Goal: Navigation & Orientation: Find specific page/section

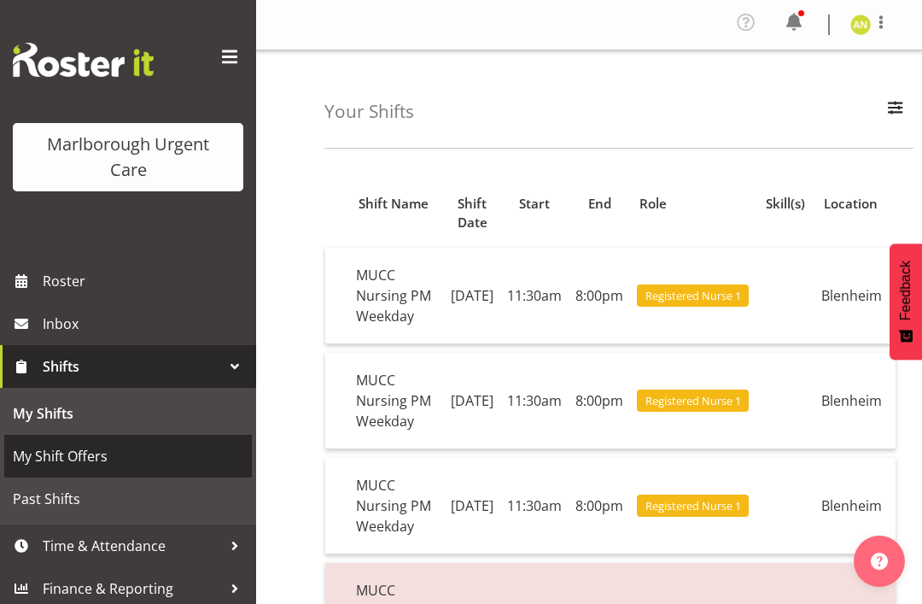
click at [99, 460] on span "My Shift Offers" at bounding box center [128, 456] width 231 height 26
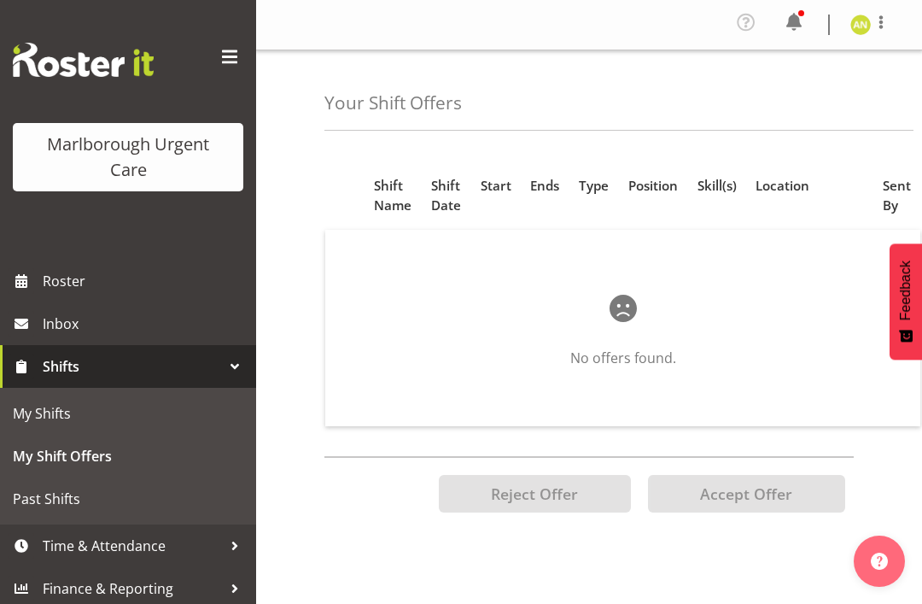
click at [64, 420] on span "My Shifts" at bounding box center [128, 414] width 231 height 26
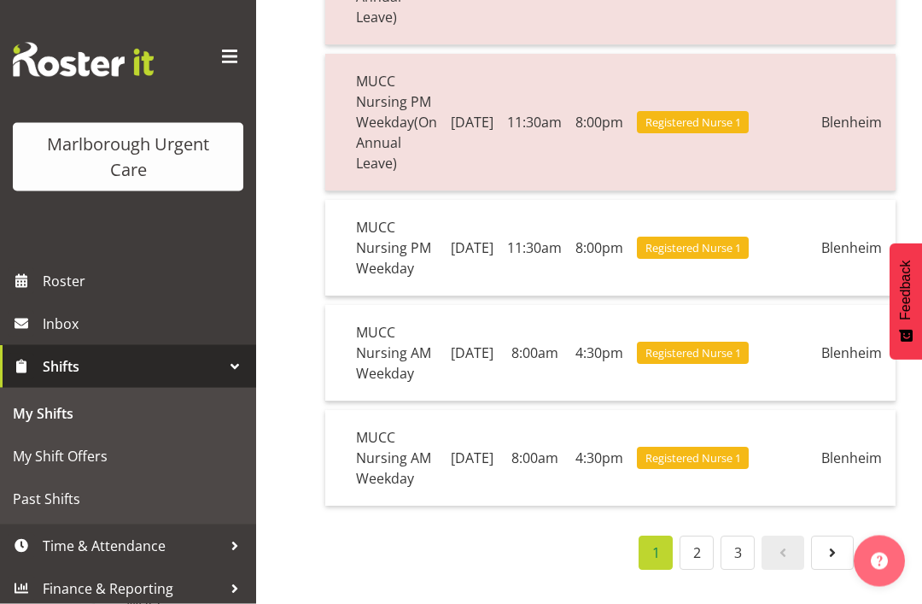
scroll to position [1177, 0]
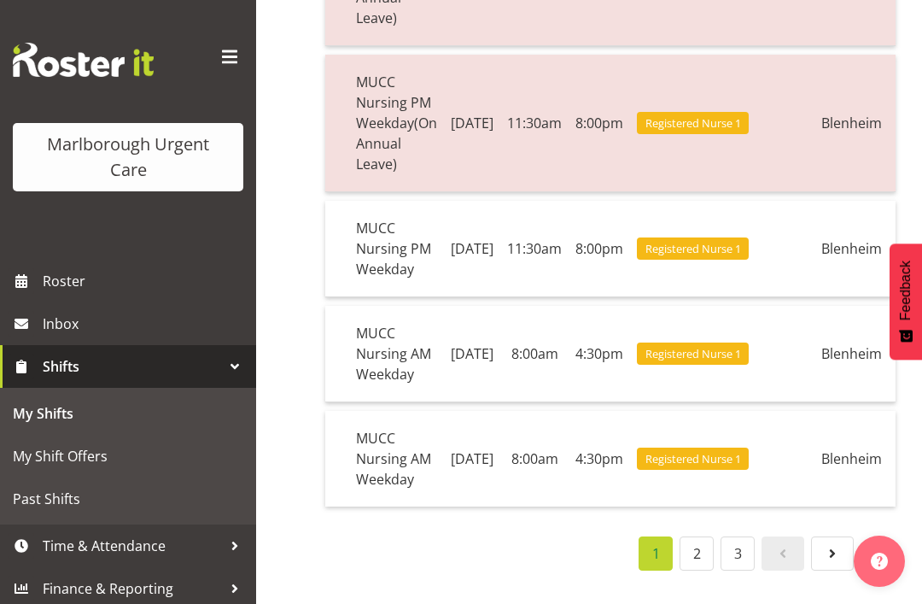
click at [705, 570] on link "2" at bounding box center [697, 553] width 34 height 34
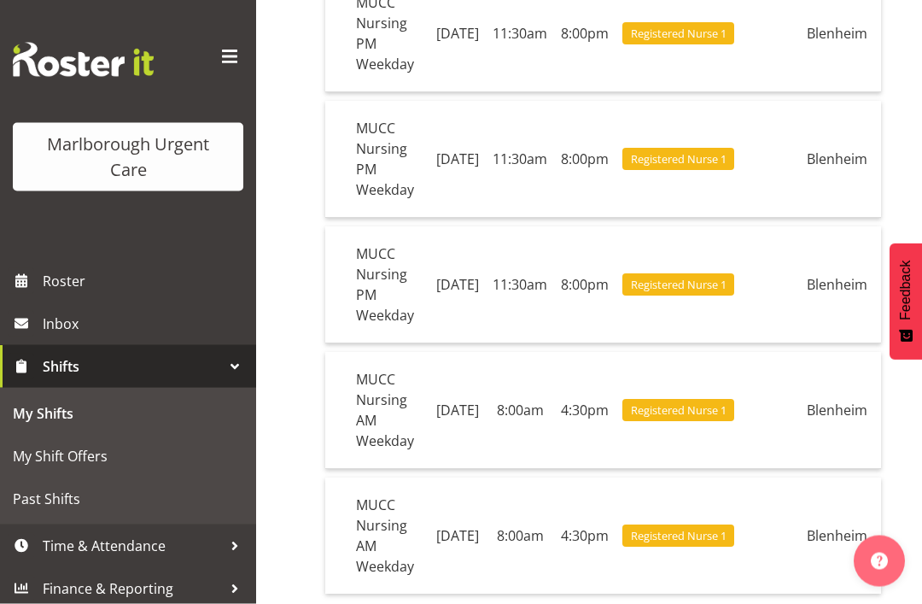
scroll to position [890, 0]
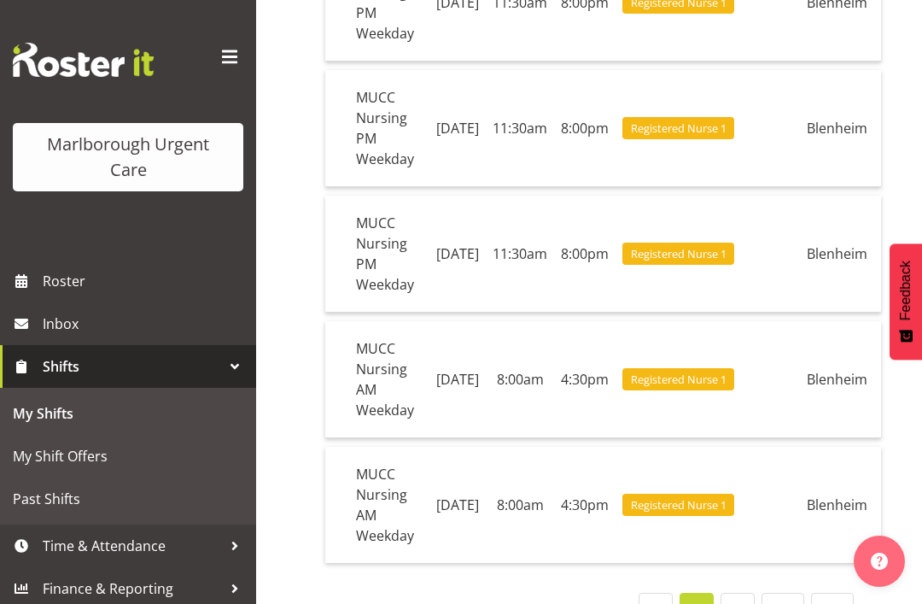
click at [745, 603] on link "3" at bounding box center [738, 610] width 34 height 34
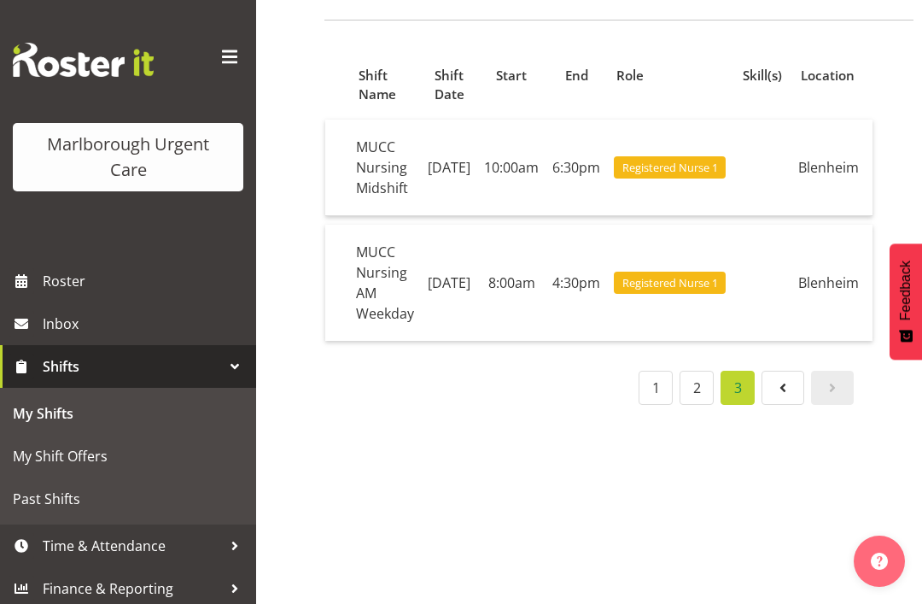
scroll to position [123, 0]
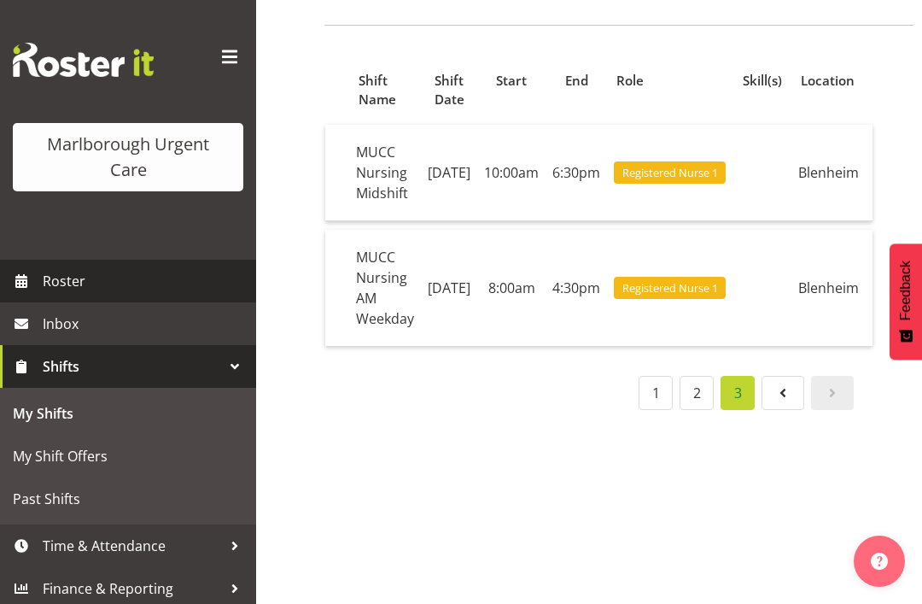
click at [66, 280] on span "Roster" at bounding box center [145, 281] width 205 height 26
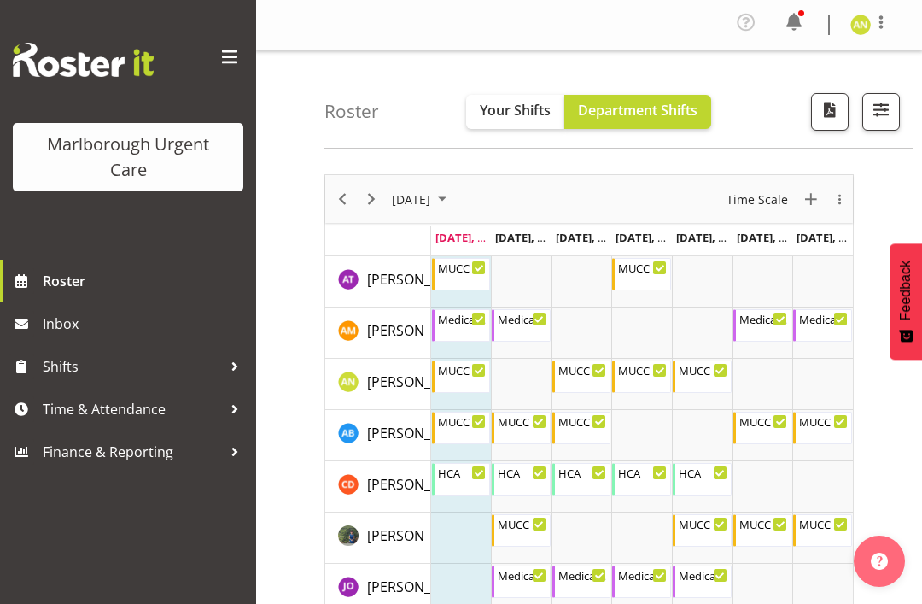
click at [882, 123] on span "button" at bounding box center [882, 115] width 6 height 20
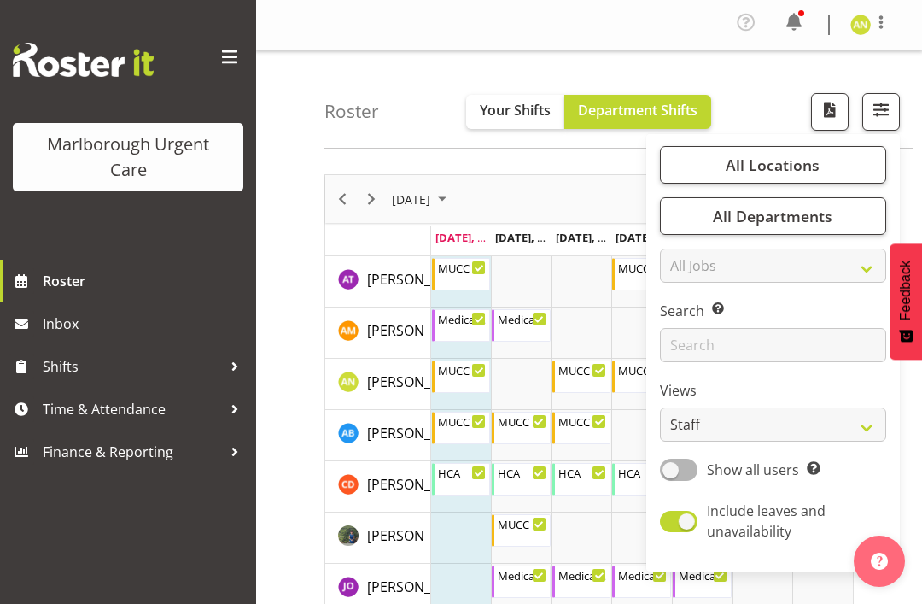
click at [752, 115] on div "Roster Your Shifts Department Shifts All Locations [GEOGRAPHIC_DATA] Select All…" at bounding box center [619, 99] width 589 height 98
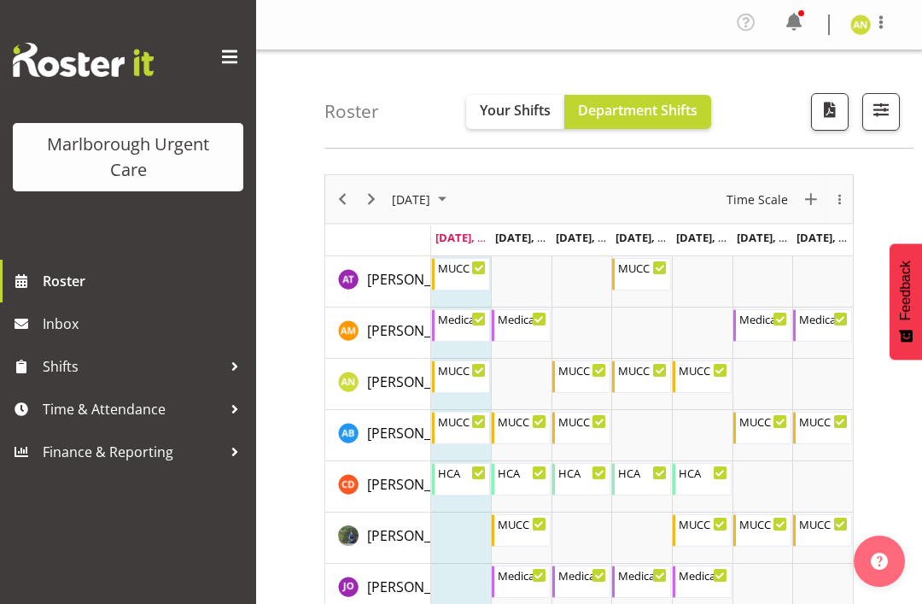
click at [835, 120] on span "button" at bounding box center [830, 109] width 22 height 22
